Goal: Task Accomplishment & Management: Manage account settings

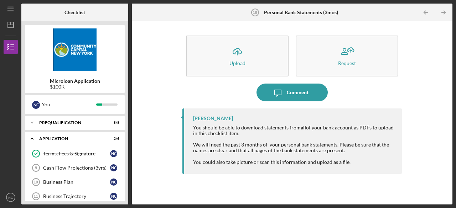
scroll to position [163, 0]
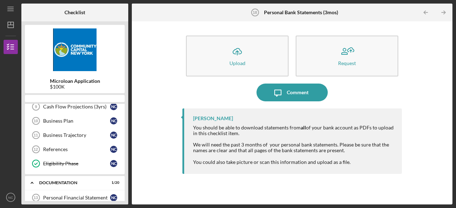
scroll to position [163, 0]
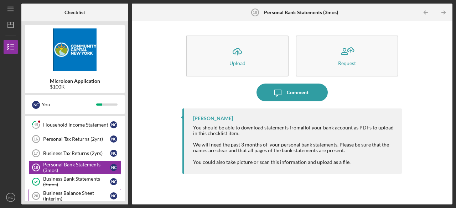
click at [82, 193] on div "Business Balance Sheet (Interim)" at bounding box center [76, 195] width 67 height 11
